Goal: Task Accomplishment & Management: Manage account settings

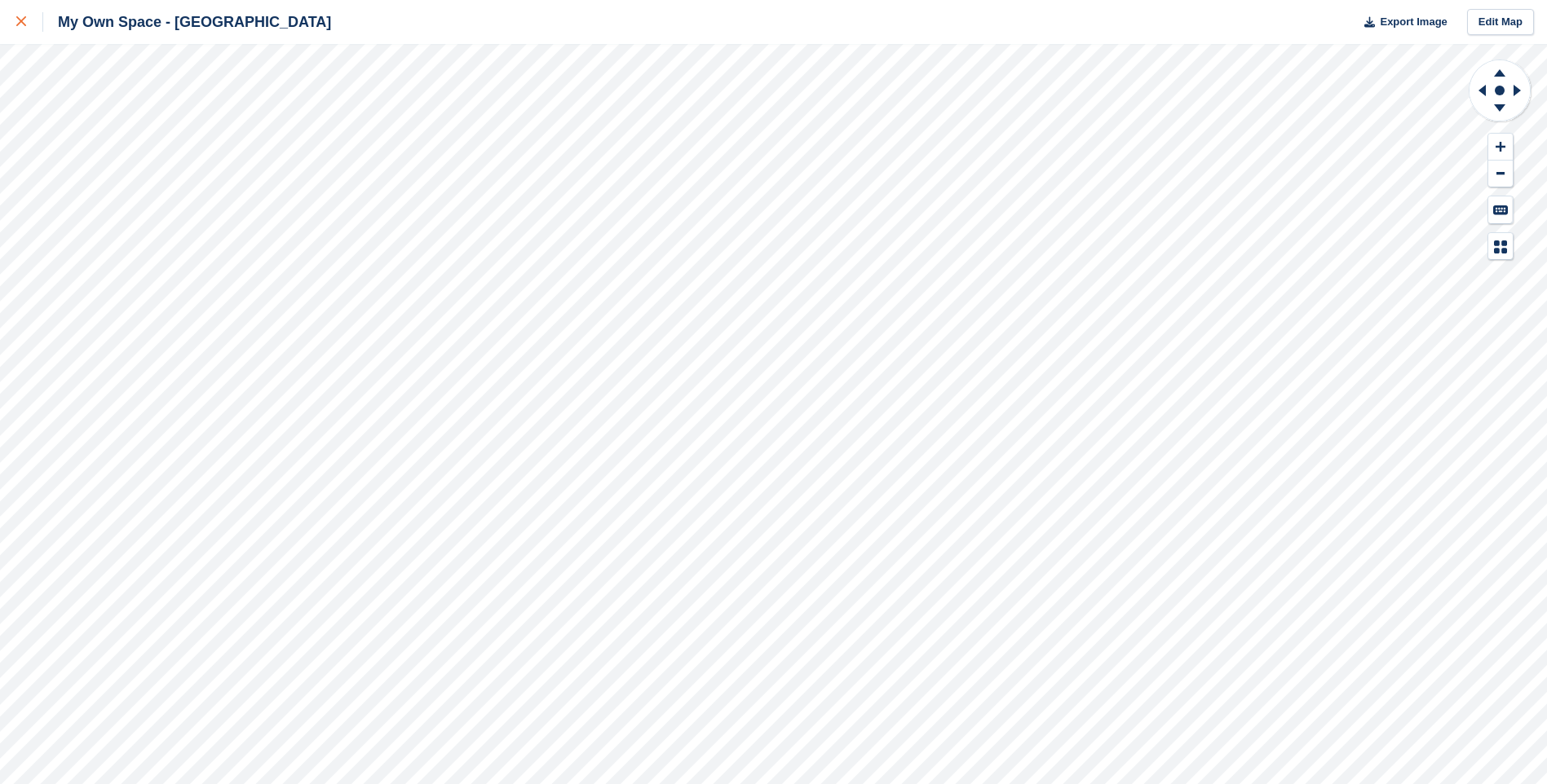
click at [25, 29] on div at bounding box center [30, 22] width 27 height 19
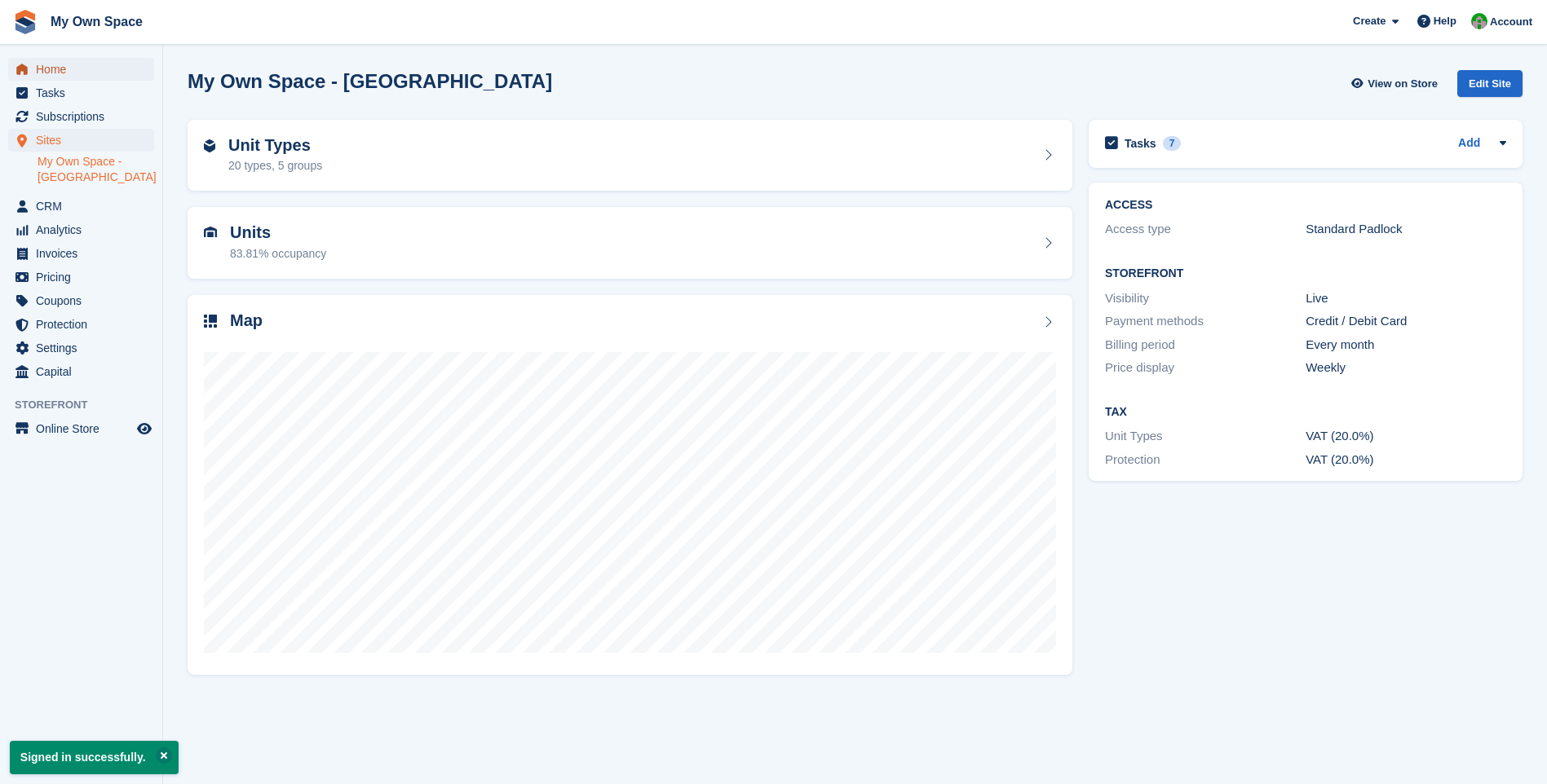
click at [77, 68] on span "Home" at bounding box center [85, 70] width 97 height 23
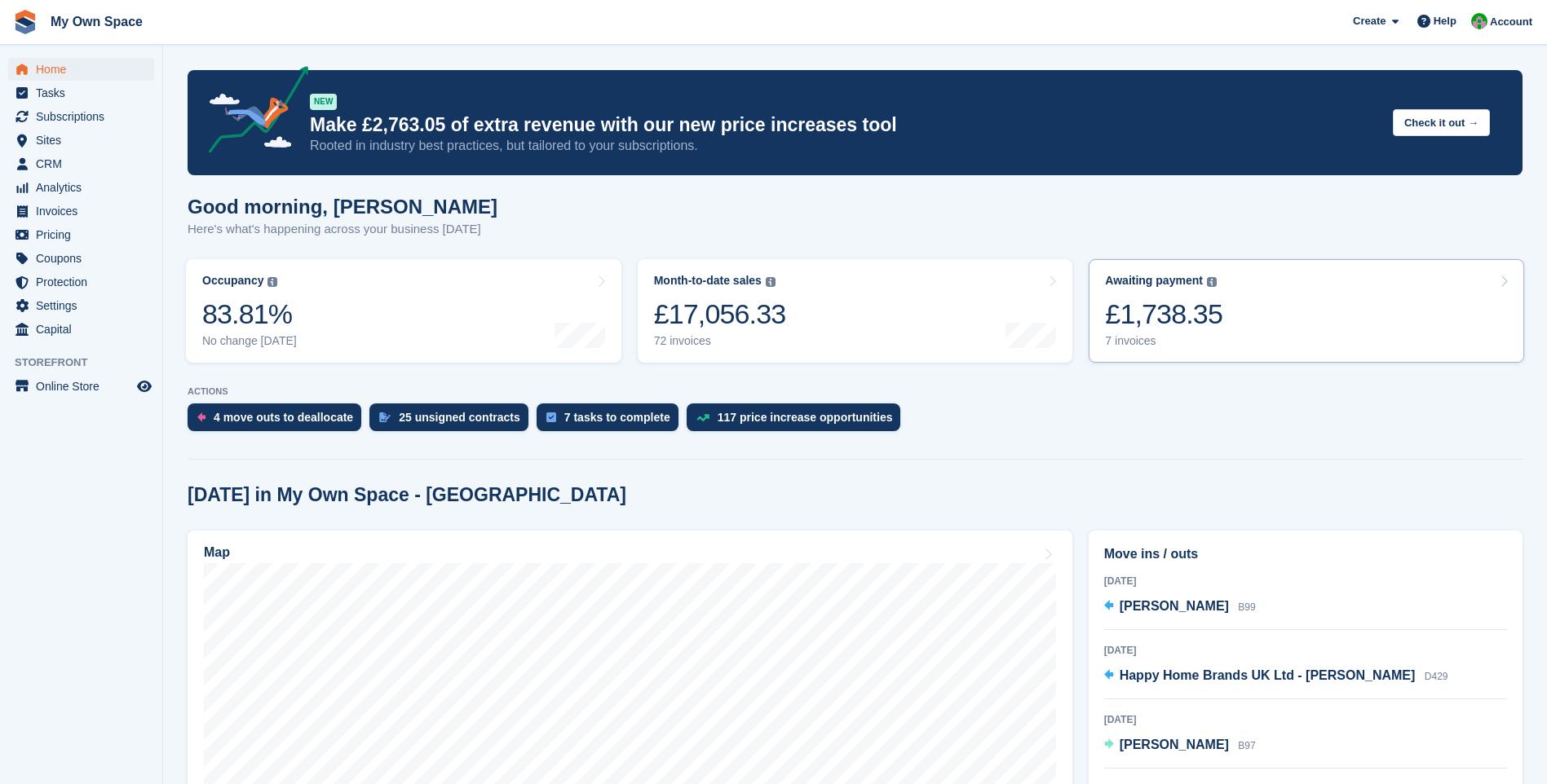
click at [1129, 341] on div "7 invoices" at bounding box center [1163, 341] width 118 height 14
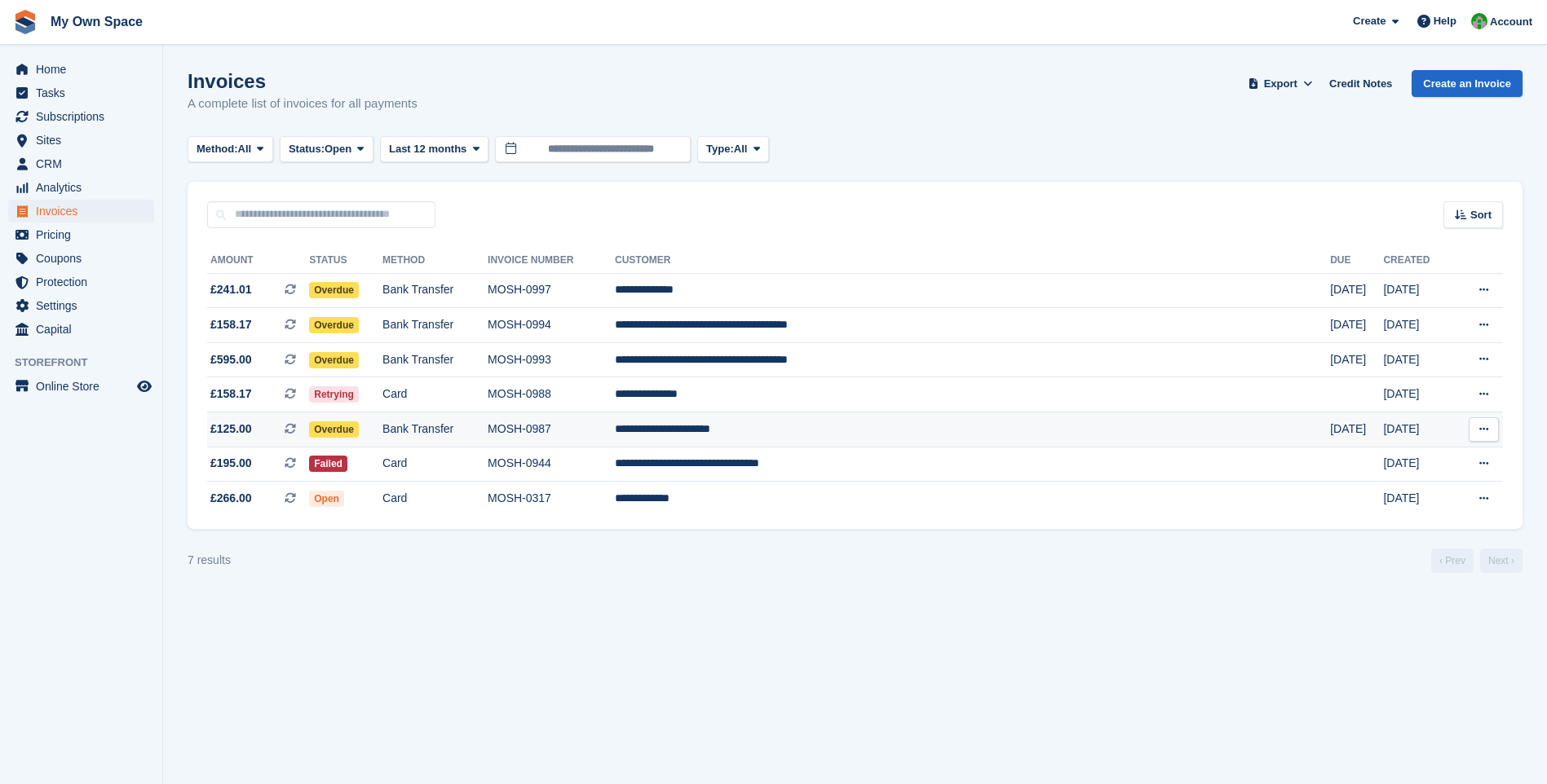
click at [359, 428] on span "Overdue" at bounding box center [333, 429] width 50 height 16
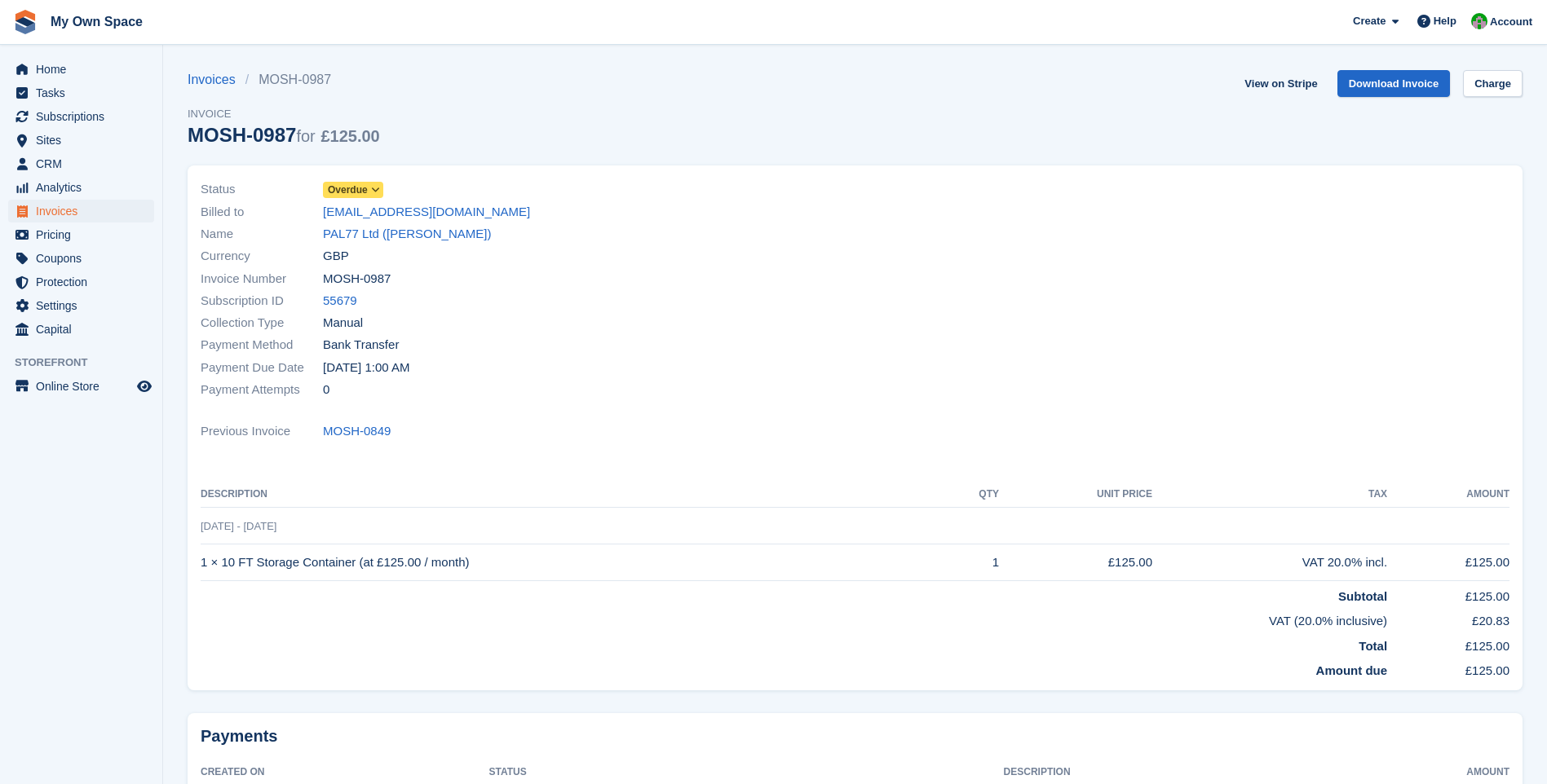
click at [370, 196] on span at bounding box center [376, 190] width 13 height 13
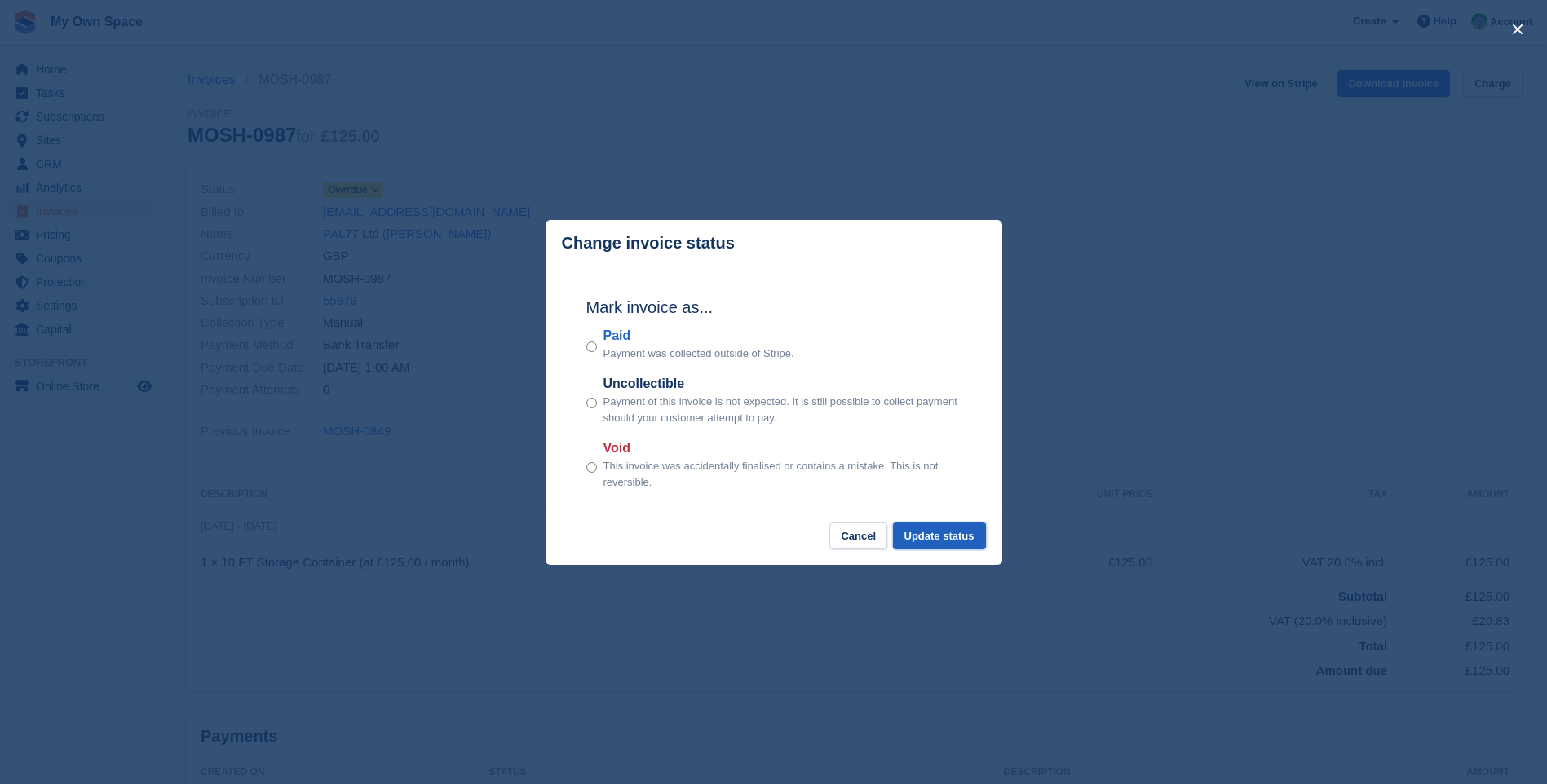
click at [943, 537] on button "Update status" at bounding box center [939, 536] width 93 height 27
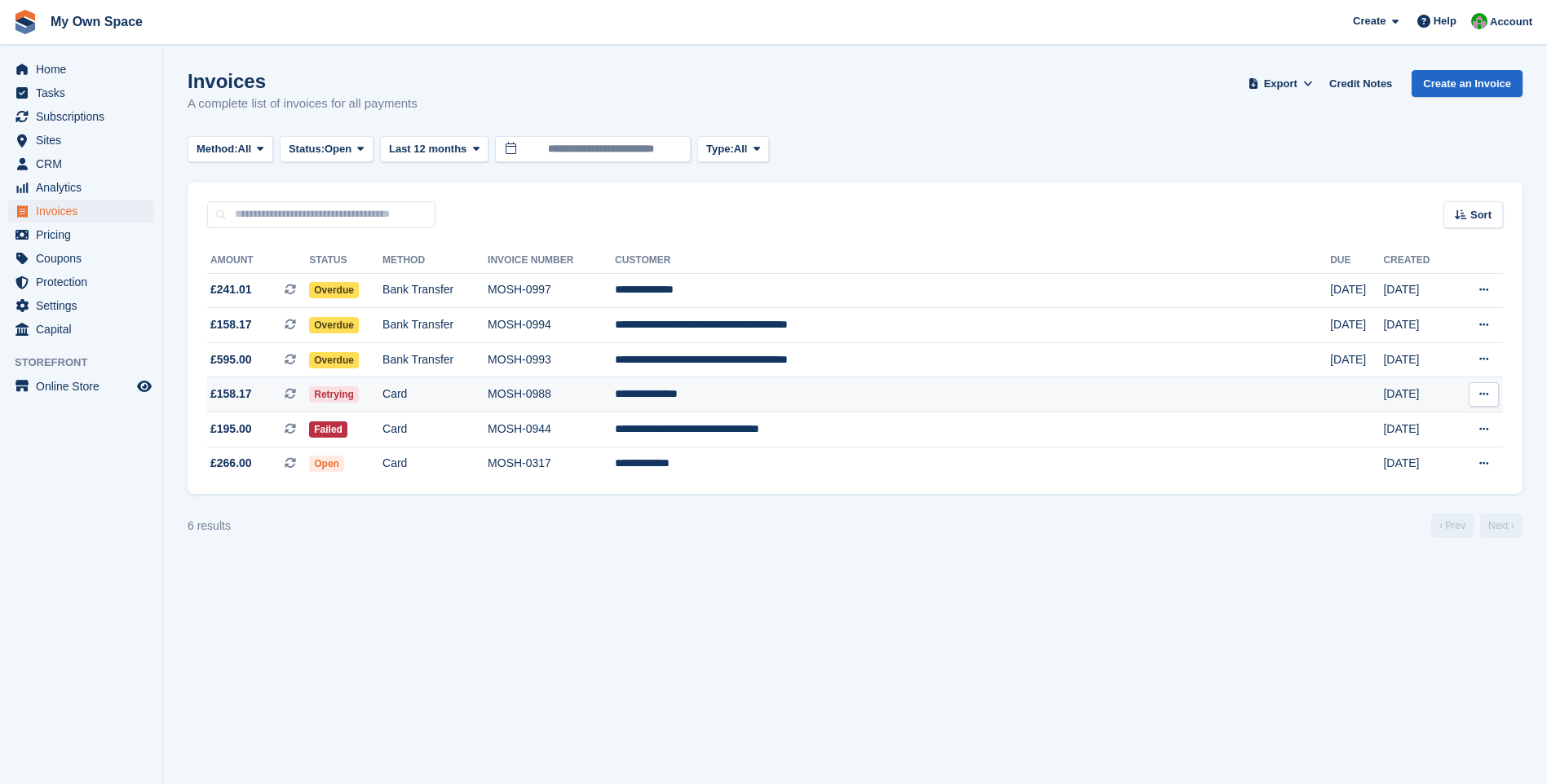
click at [821, 400] on td "**********" at bounding box center [973, 394] width 716 height 35
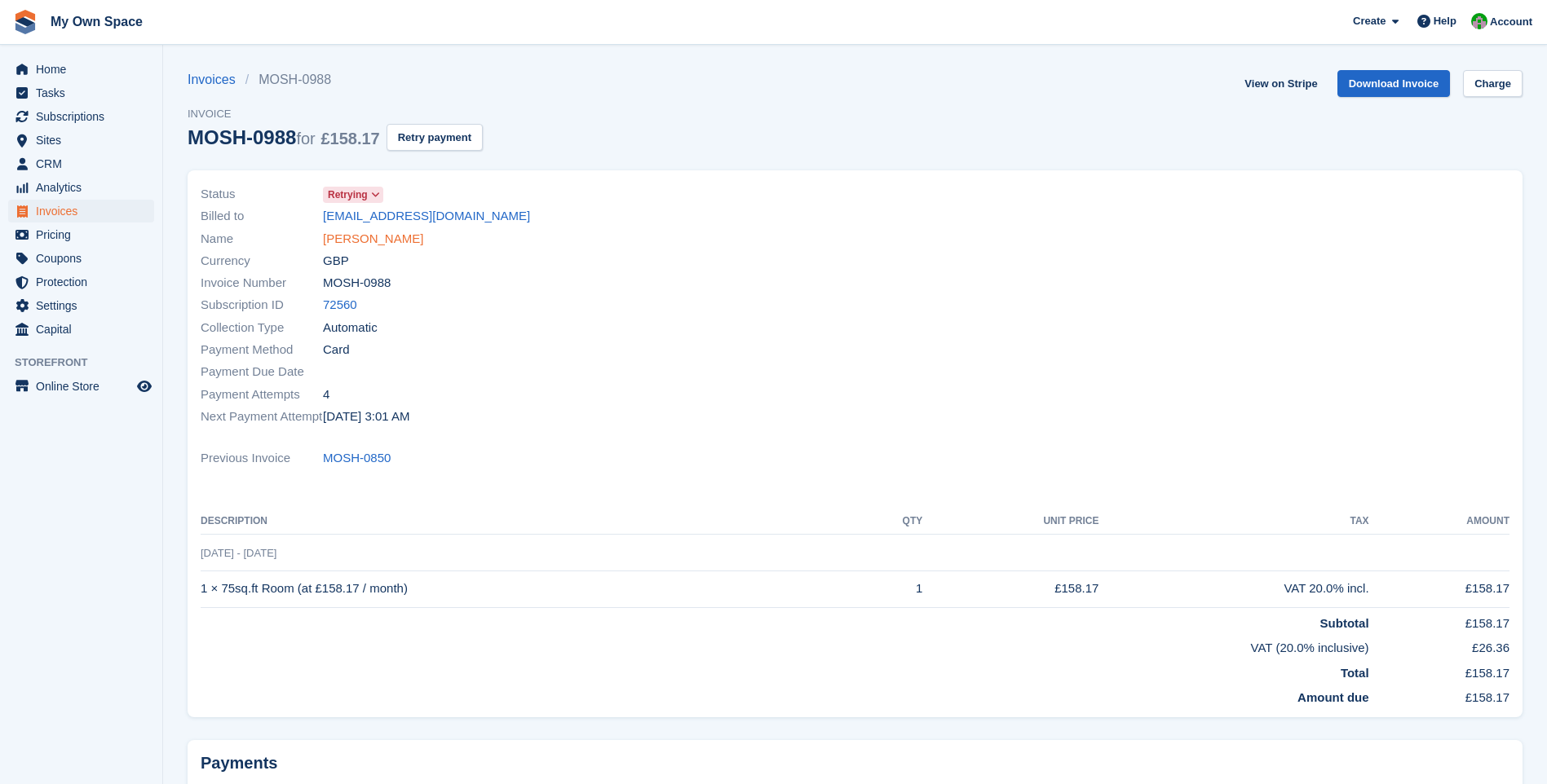
click at [367, 242] on link "[PERSON_NAME]" at bounding box center [373, 240] width 100 height 19
